Goal: Ask a question: Seek information or help from site administrators or community

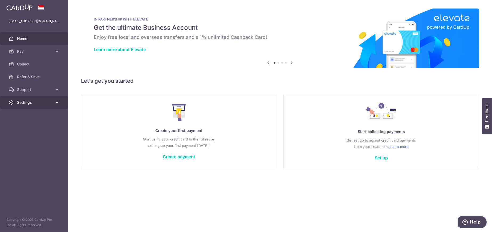
click at [40, 104] on span "Settings" at bounding box center [34, 102] width 35 height 5
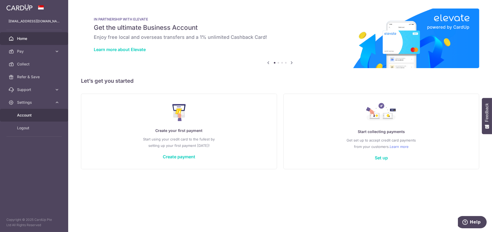
click at [28, 116] on span "Account" at bounding box center [34, 115] width 35 height 5
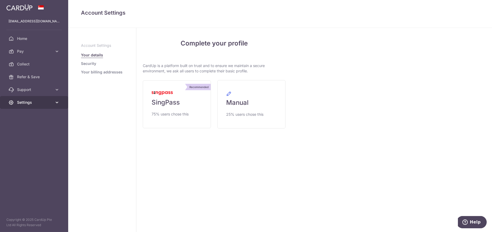
click at [28, 104] on span "Settings" at bounding box center [34, 102] width 35 height 5
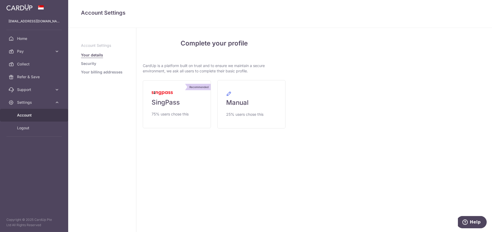
click at [491, 61] on div "My Details Please provide your full name as per your NRIC/ FIN for verification…" at bounding box center [392, 130] width 200 height 204
click at [465, 223] on icon "Help" at bounding box center [464, 222] width 5 height 5
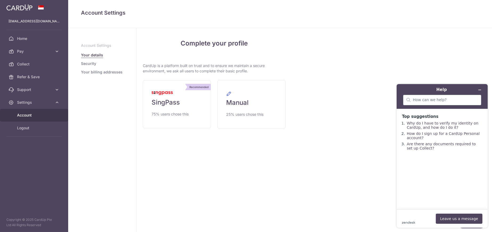
click at [431, 104] on div at bounding box center [442, 100] width 78 height 11
type input "delete account"
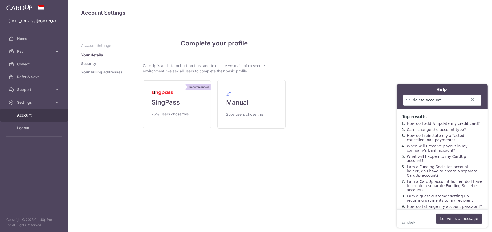
scroll to position [4, 0]
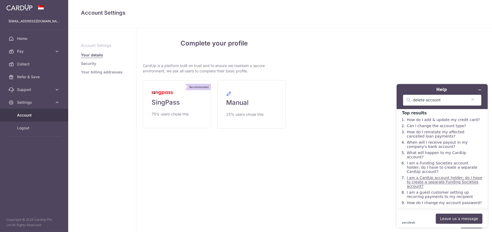
click at [429, 182] on link "I am a CardUp account holder; do I have to create a separate Funding Societies …" at bounding box center [444, 182] width 75 height 13
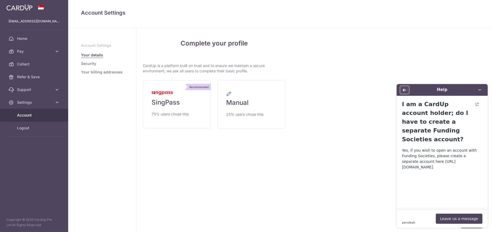
click at [405, 89] on icon "Back" at bounding box center [405, 90] width 4 height 4
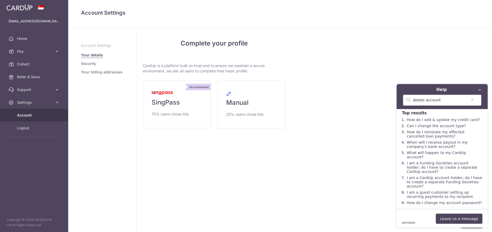
click at [427, 219] on div "zendesk .cls-1{fill:#03363d;} Leave us a message" at bounding box center [442, 219] width 80 height 10
click at [419, 225] on footer "zendesk .cls-1{fill:#03363d;} Leave us a message" at bounding box center [442, 218] width 91 height 18
click at [461, 219] on button "Leave us a message" at bounding box center [459, 219] width 47 height 10
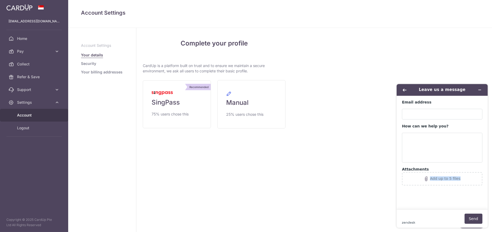
click at [461, 219] on div "zendesk .cls-1{fill:#03363d;} Send" at bounding box center [442, 219] width 80 height 10
click at [428, 110] on input "Email address" at bounding box center [442, 114] width 80 height 11
click at [419, 113] on input "Email address" at bounding box center [442, 114] width 80 height 11
click at [413, 113] on input "Email address" at bounding box center [442, 114] width 80 height 11
type input "[EMAIL_ADDRESS][DOMAIN_NAME]"
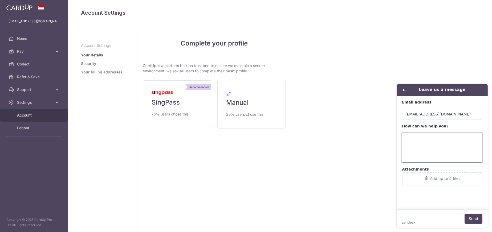
click at [413, 139] on textarea "How can we help you?" at bounding box center [442, 148] width 80 height 30
drag, startPoint x: 405, startPoint y: 146, endPoint x: 484, endPoint y: 153, distance: 79.2
click at [484, 153] on main "Email address [EMAIL_ADDRESS][DOMAIN_NAME] How can we help you? Dear CS, Please…" at bounding box center [442, 153] width 87 height 114
click at [439, 151] on textarea "Dear CS, Please help delete these 2 account, I am accidently sign up using wron…" at bounding box center [442, 148] width 80 height 30
click at [425, 147] on textarea "Dear CS, Please help delete these 2 account, I am accidently sign up using wron…" at bounding box center [442, 148] width 80 height 30
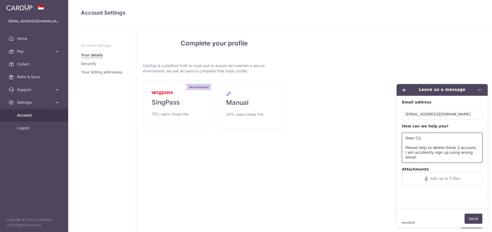
click at [419, 151] on textarea "Dear CS, Please help to delete these 2 account, I am accidently sign up using w…" at bounding box center [442, 148] width 80 height 30
click at [425, 153] on textarea "Dear CS, Please help to delete these 2 account, I am accidentally sign up using…" at bounding box center [442, 148] width 80 height 30
click at [474, 154] on textarea "Dear CS, Please help to delete these 2 account, I am accidentally registered wi…" at bounding box center [442, 148] width 80 height 30
type textarea "Dear CS, Please help to delete these 2 account, I am accidentally registered wi…"
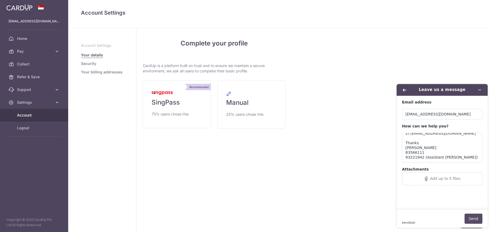
click at [474, 219] on button "Send" at bounding box center [473, 219] width 18 height 10
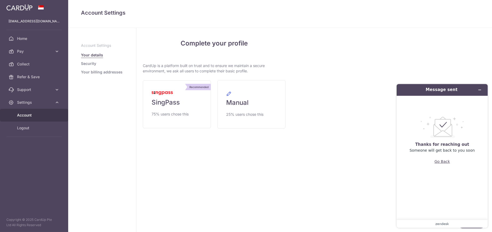
click at [447, 164] on button "Go Back" at bounding box center [441, 161] width 15 height 10
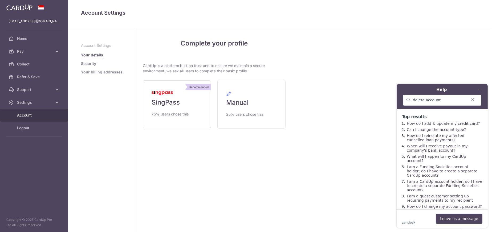
scroll to position [4, 0]
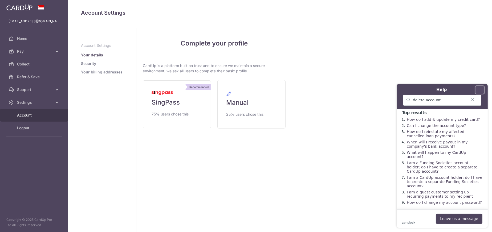
click at [481, 91] on icon "Minimize widget" at bounding box center [480, 90] width 4 height 4
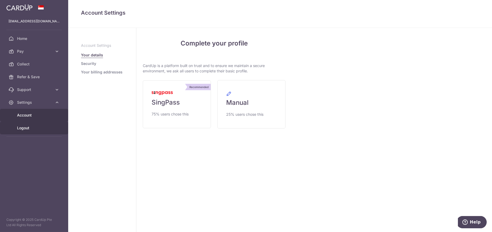
click at [27, 127] on span "Logout" at bounding box center [34, 128] width 35 height 5
